Goal: Information Seeking & Learning: Check status

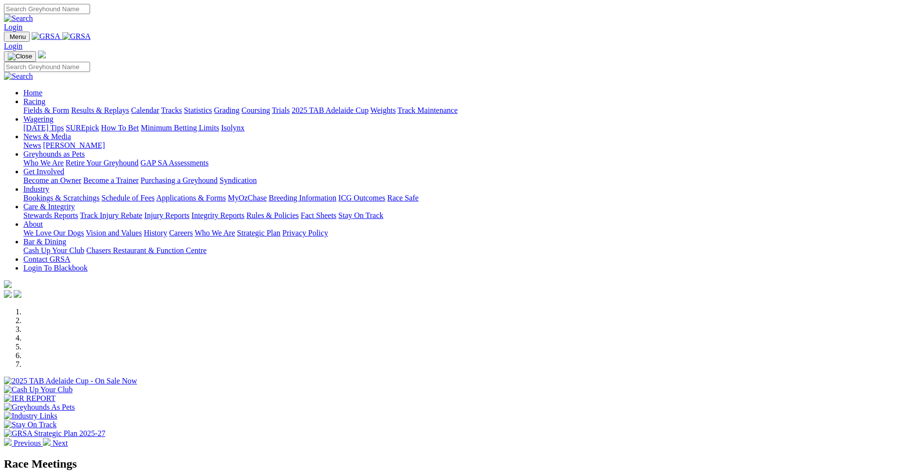
click at [45, 97] on link "Racing" at bounding box center [34, 101] width 22 height 8
click at [129, 106] on link "Results & Replays" at bounding box center [100, 110] width 58 height 8
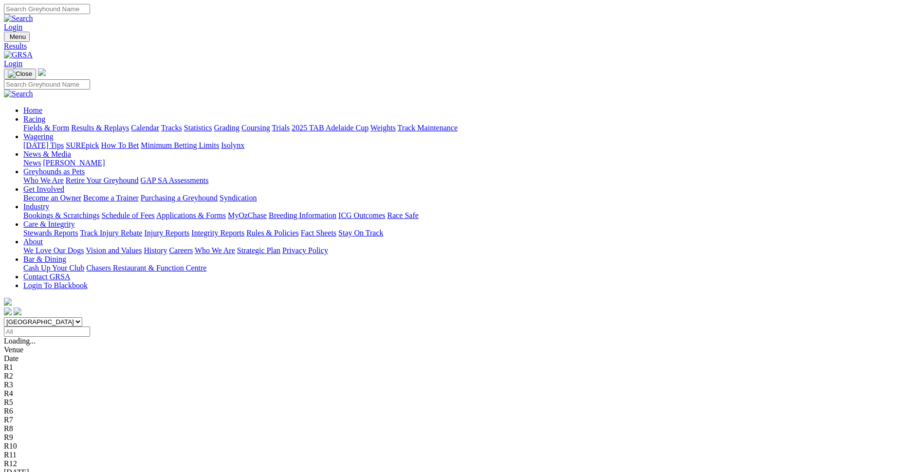
click at [54, 472] on link "Mount Gambier" at bounding box center [29, 481] width 50 height 8
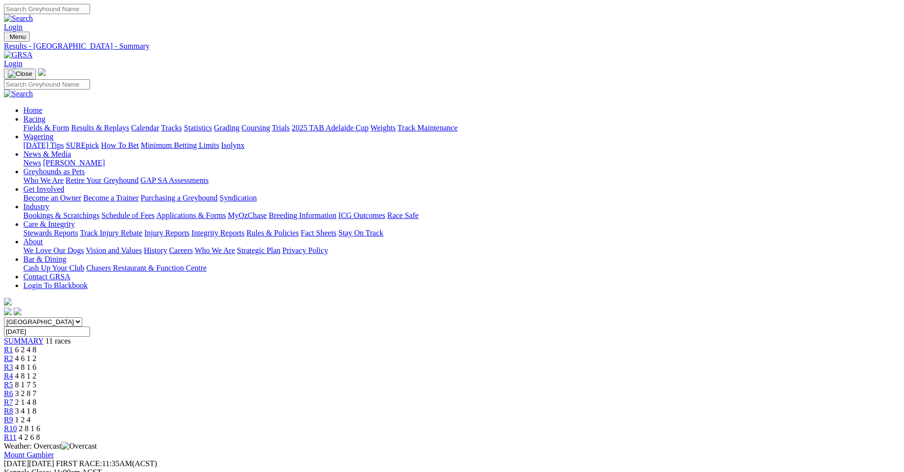
click at [78, 229] on link "Stewards Reports" at bounding box center [50, 233] width 55 height 8
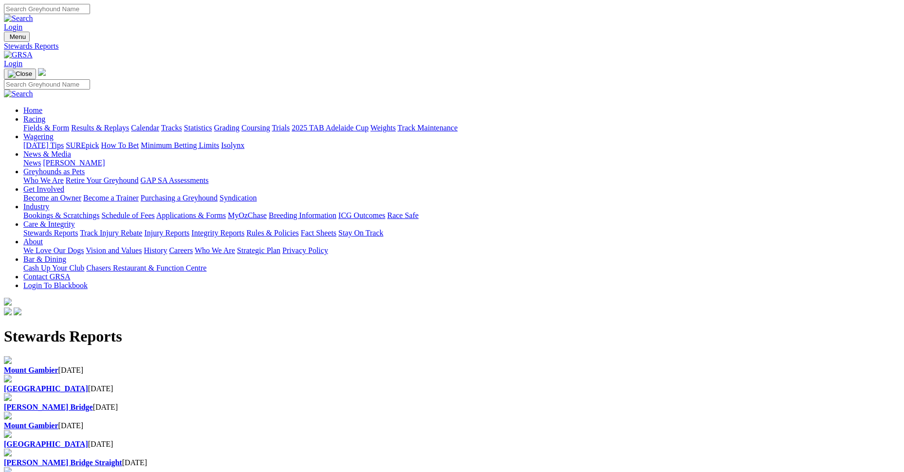
click at [58, 366] on b "Mount Gambier" at bounding box center [31, 370] width 55 height 8
